Goal: Information Seeking & Learning: Find specific page/section

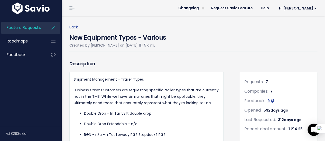
click at [69, 30] on div "Back New Equipment Types - Various Created by [PERSON_NAME] on [DATE] 11:45 a.m." at bounding box center [195, 37] width 252 height 27
click at [71, 28] on link "Back" at bounding box center [73, 27] width 8 height 5
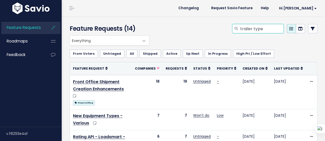
click at [254, 32] on input "trailer type" at bounding box center [262, 28] width 44 height 9
type input "shipment search"
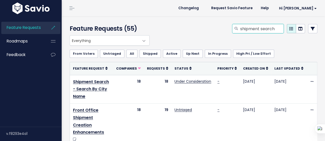
click at [254, 32] on input "shipment search" at bounding box center [262, 28] width 44 height 9
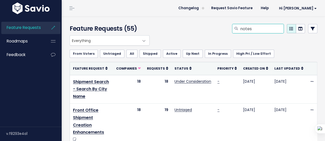
type input "notes"
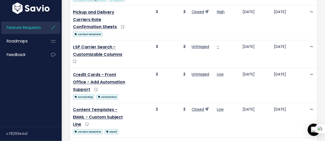
scroll to position [587, 0]
